Goal: Check status: Check status

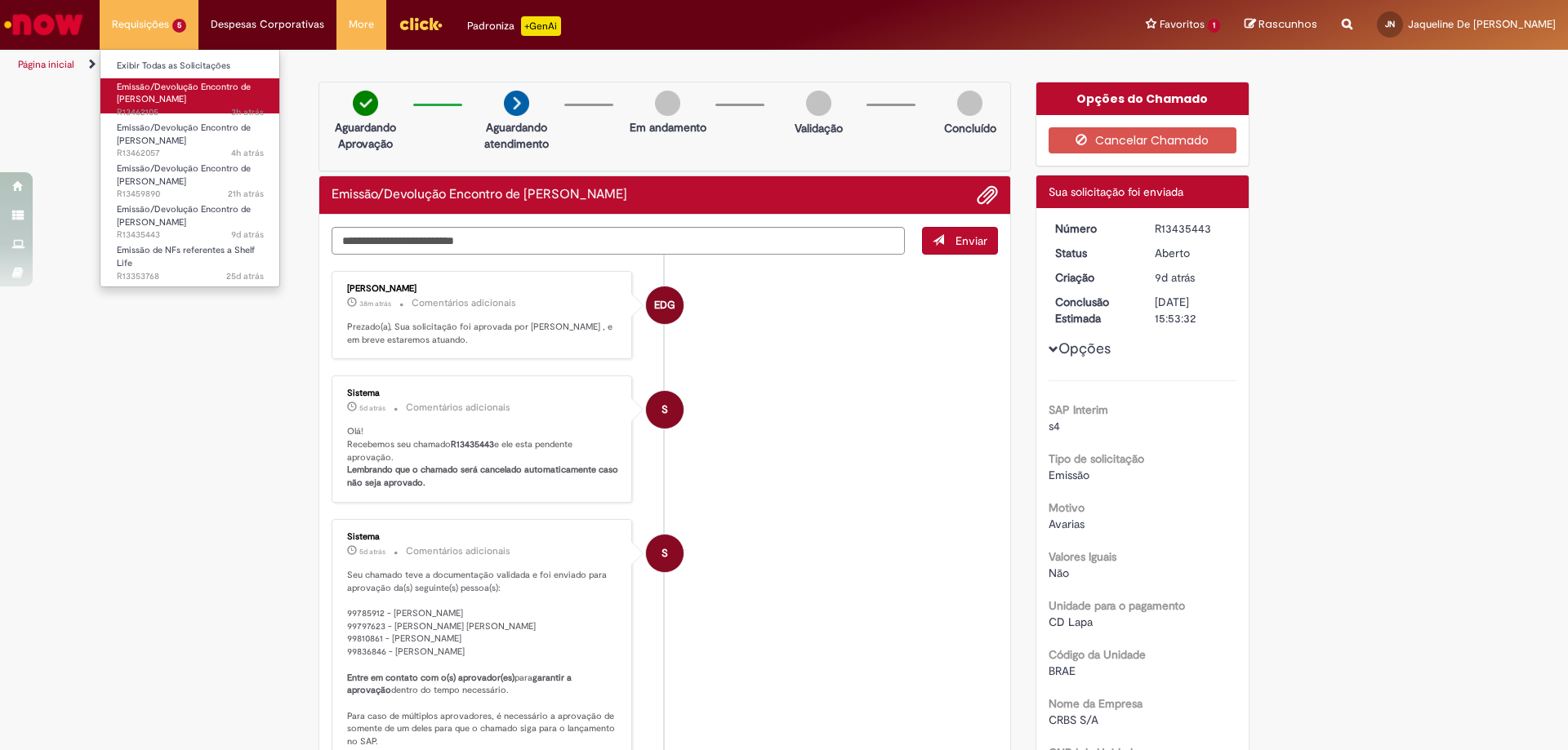
click at [182, 95] on span "Emissão/Devolução Encontro de [PERSON_NAME]" at bounding box center [183, 92] width 134 height 25
click at [170, 103] on span "Emissão/Devolução Encontro de [PERSON_NAME]" at bounding box center [183, 92] width 134 height 25
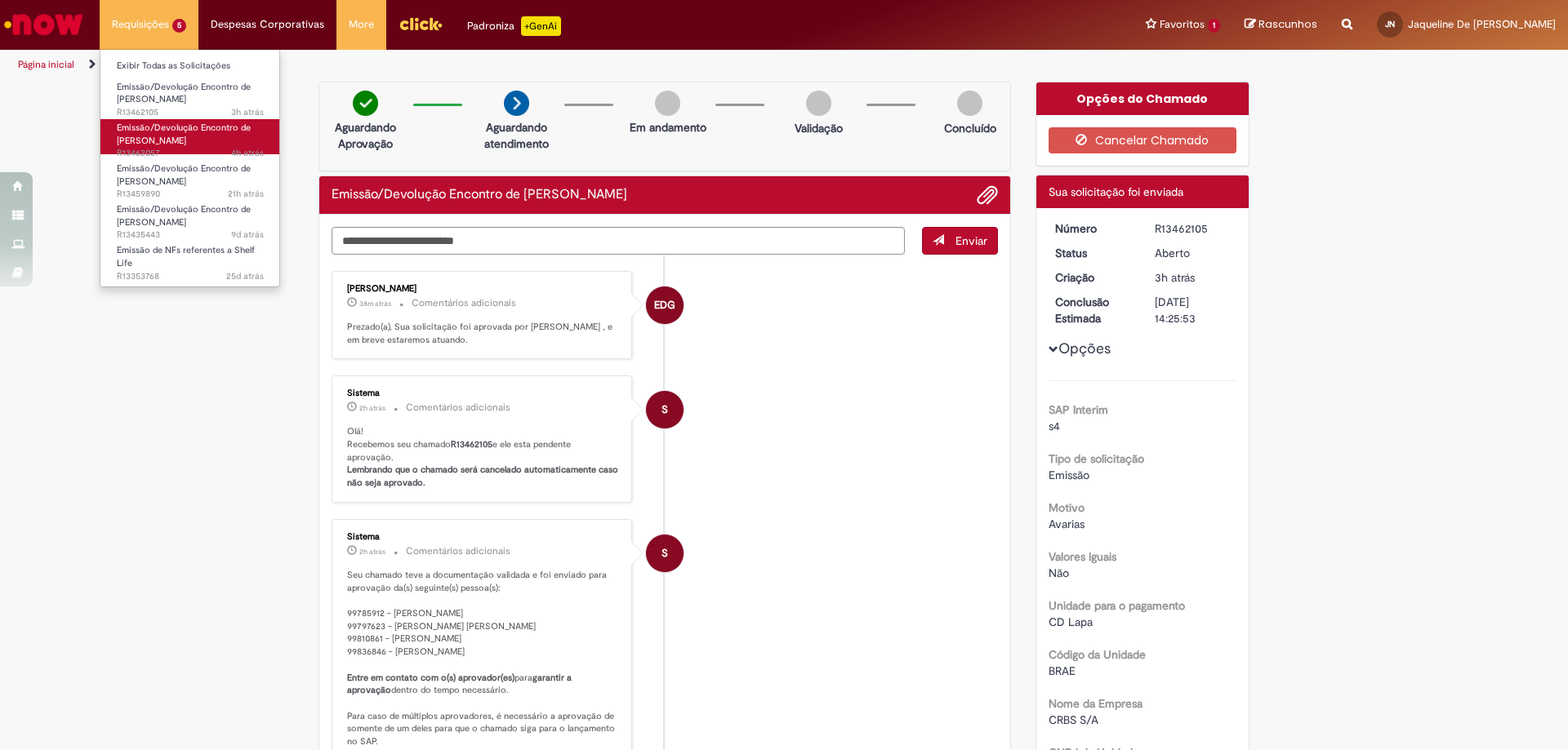
click at [179, 126] on span "Emissão/Devolução Encontro de [PERSON_NAME]" at bounding box center [183, 134] width 134 height 25
click at [189, 135] on span "Emissão/Devolução Encontro de [PERSON_NAME]" at bounding box center [183, 134] width 134 height 25
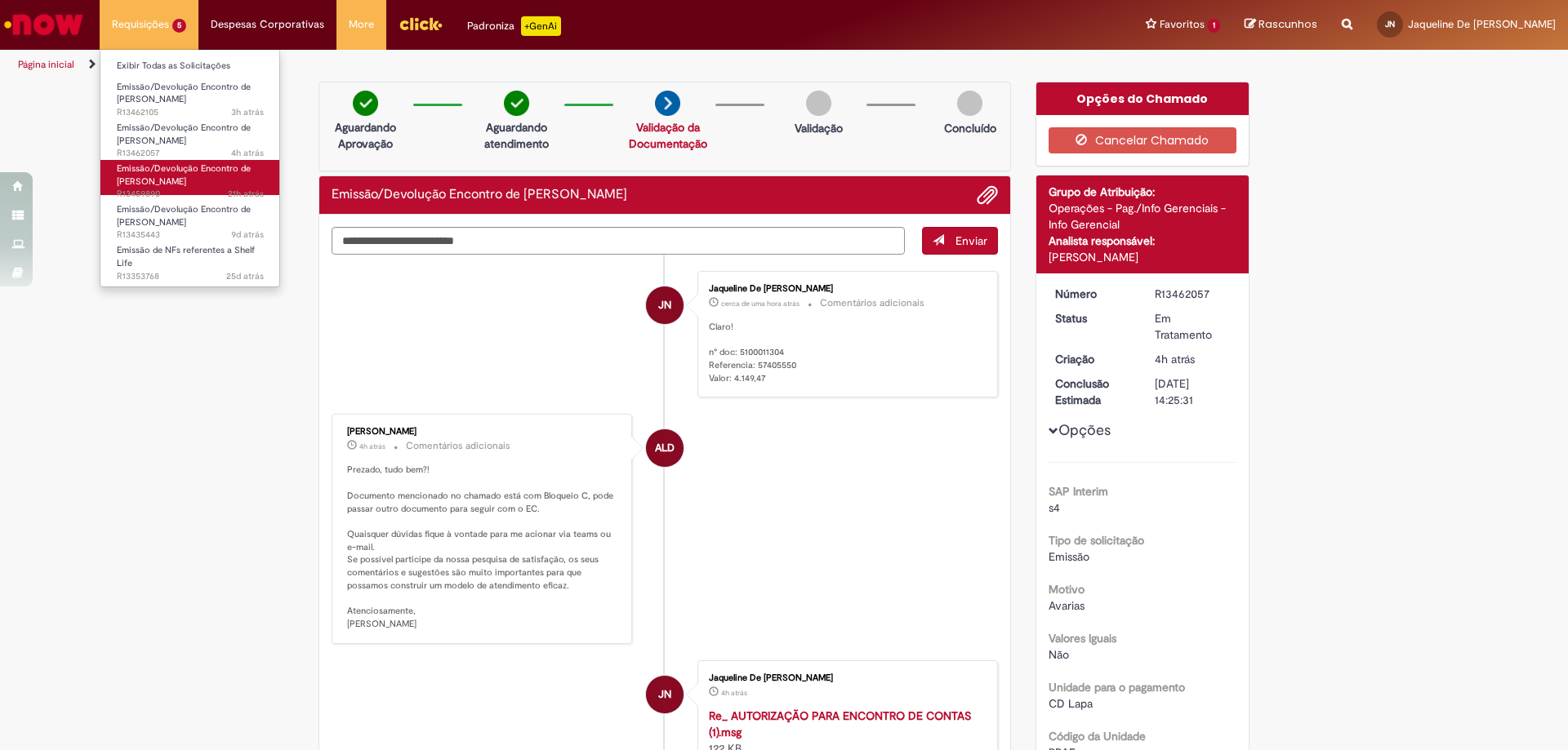
click at [211, 169] on span "Emissão/Devolução Encontro de [PERSON_NAME]" at bounding box center [183, 175] width 134 height 25
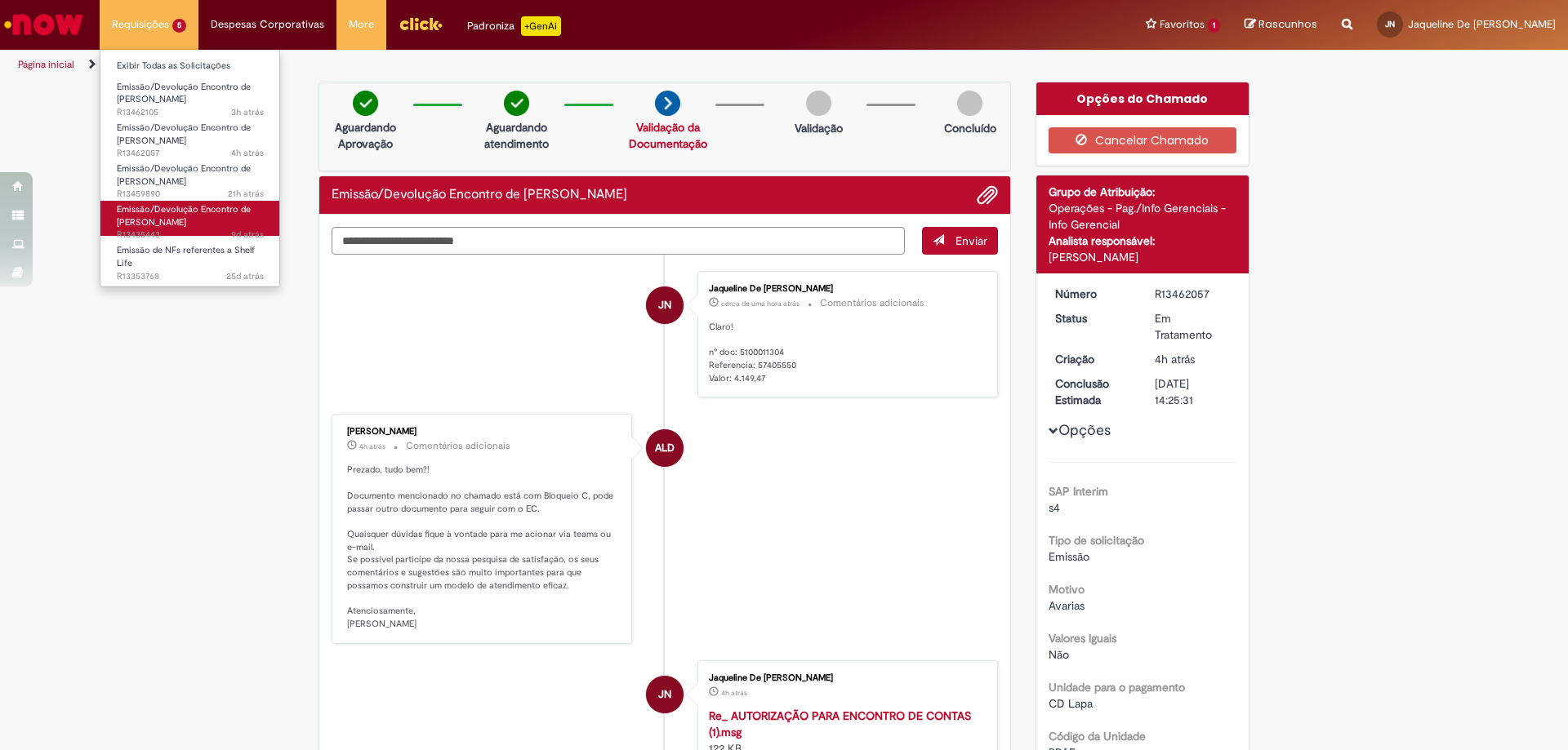
click at [210, 227] on link "Emissão/Devolução Encontro de Contas Fornecedor 9d atrás 9 dias atrás R13435443" at bounding box center [191, 218] width 179 height 35
